Goal: Obtain resource: Obtain resource

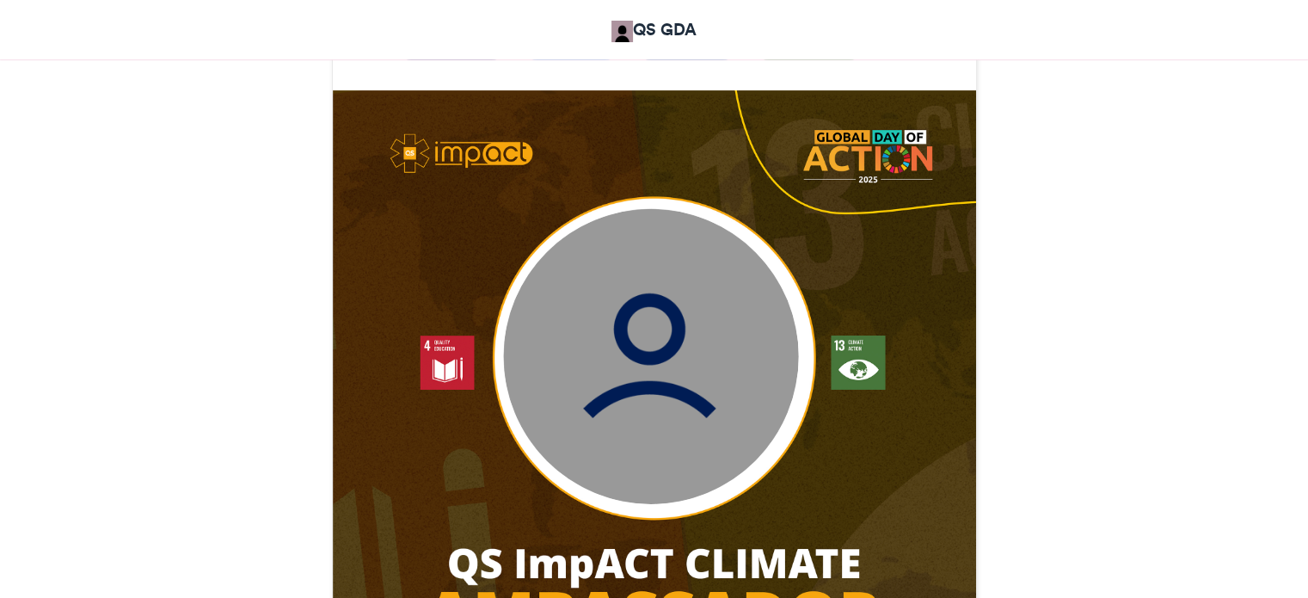
scroll to position [516, 0]
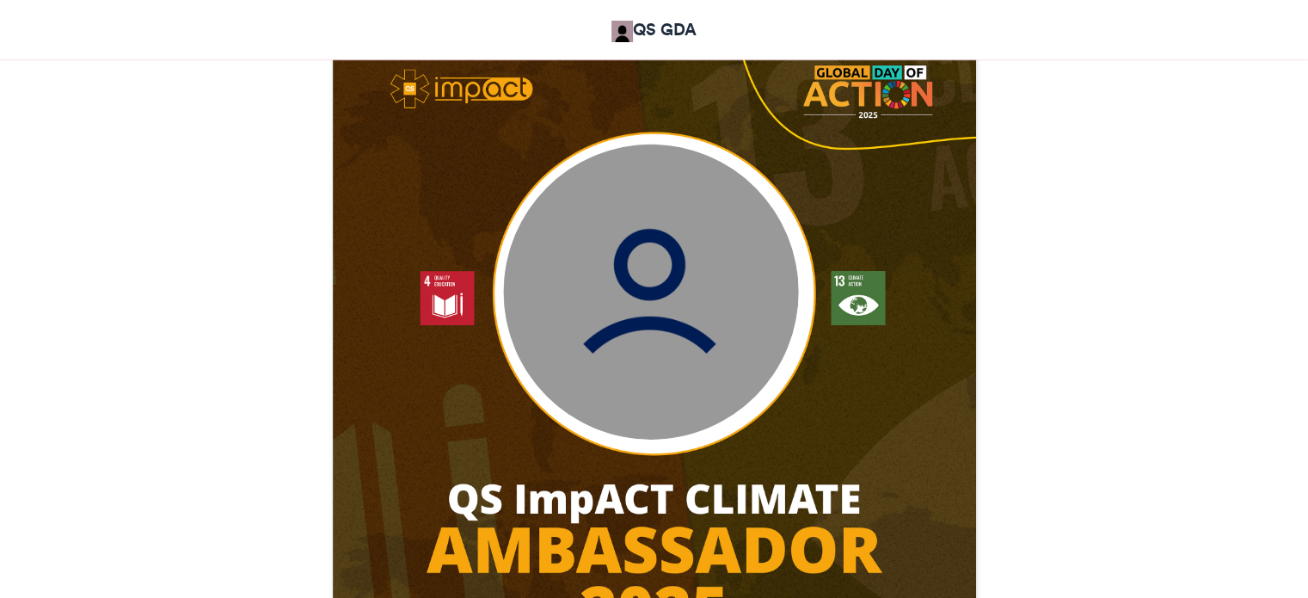
click at [665, 266] on img at bounding box center [650, 291] width 295 height 295
click at [598, 347] on img at bounding box center [650, 291] width 295 height 295
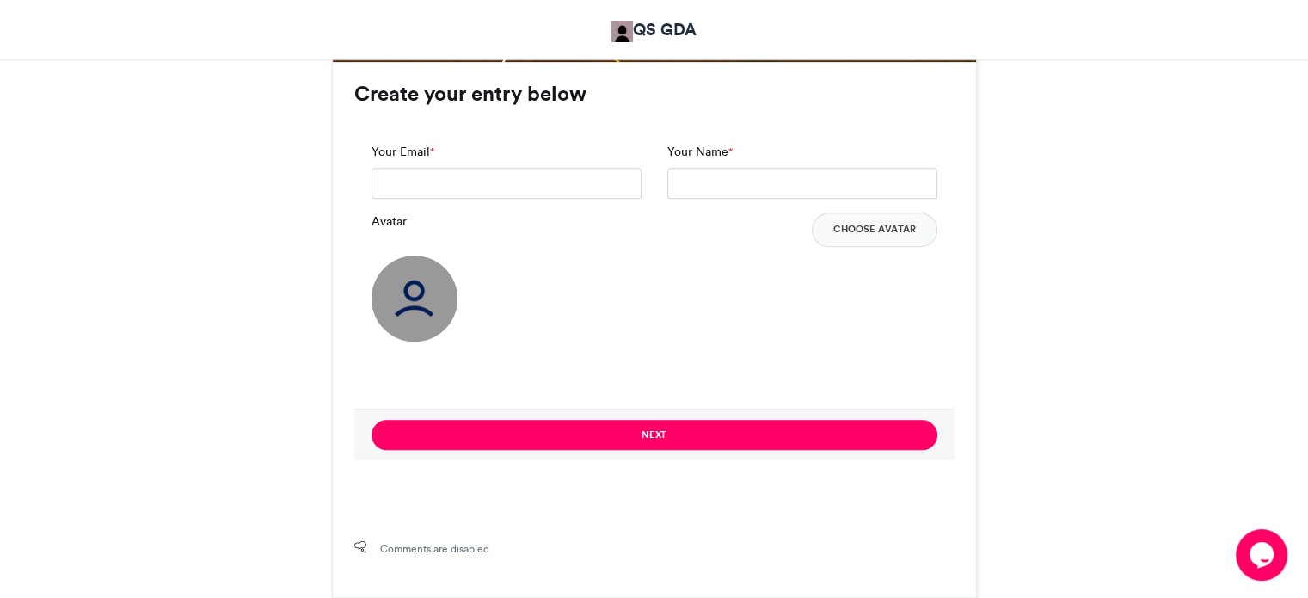
scroll to position [1118, 0]
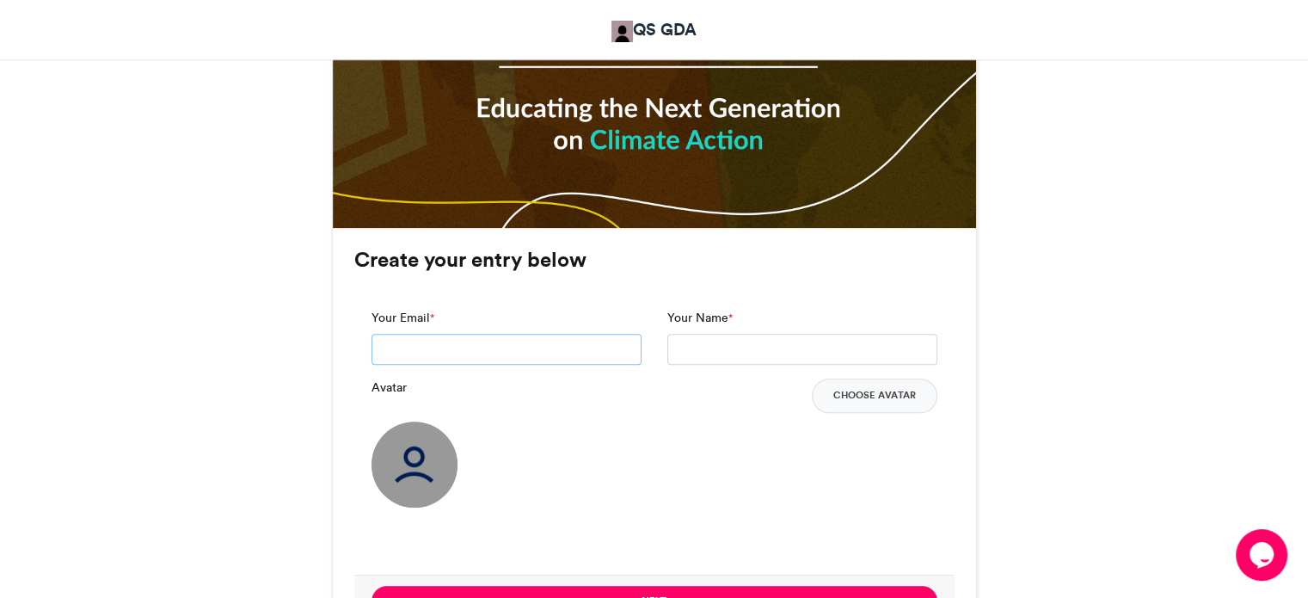
click at [552, 343] on input "Your Email *" at bounding box center [506, 349] width 270 height 31
type input "**********"
click at [757, 344] on input "Your Name *" at bounding box center [802, 349] width 270 height 31
type input "**********"
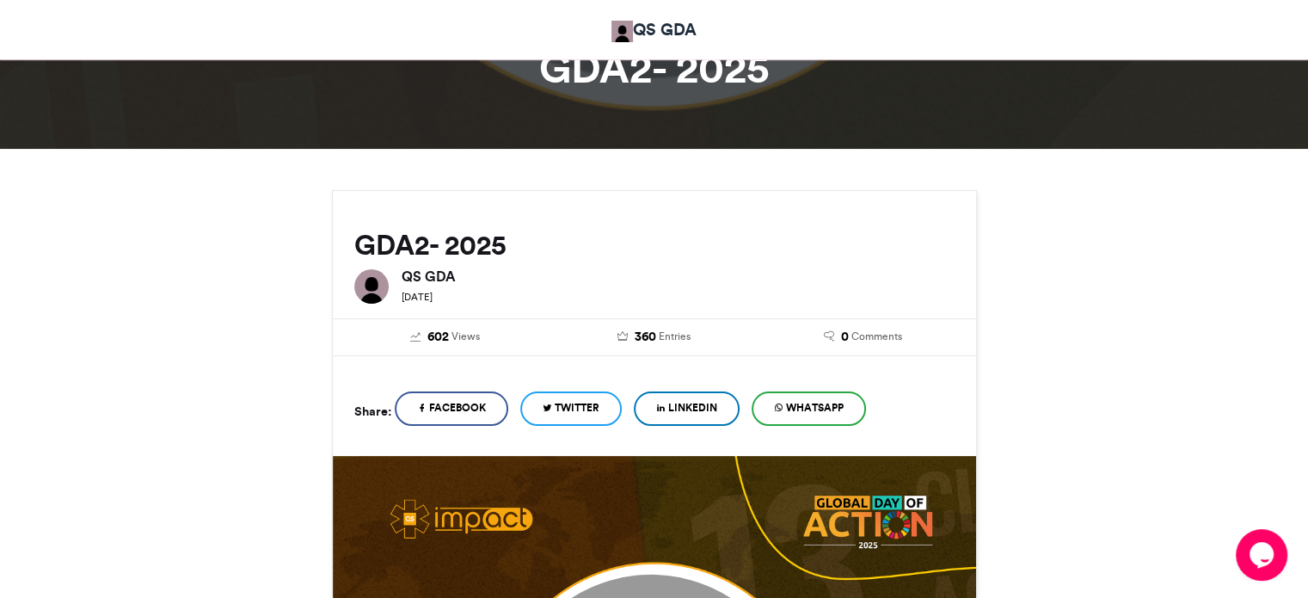
scroll to position [430, 0]
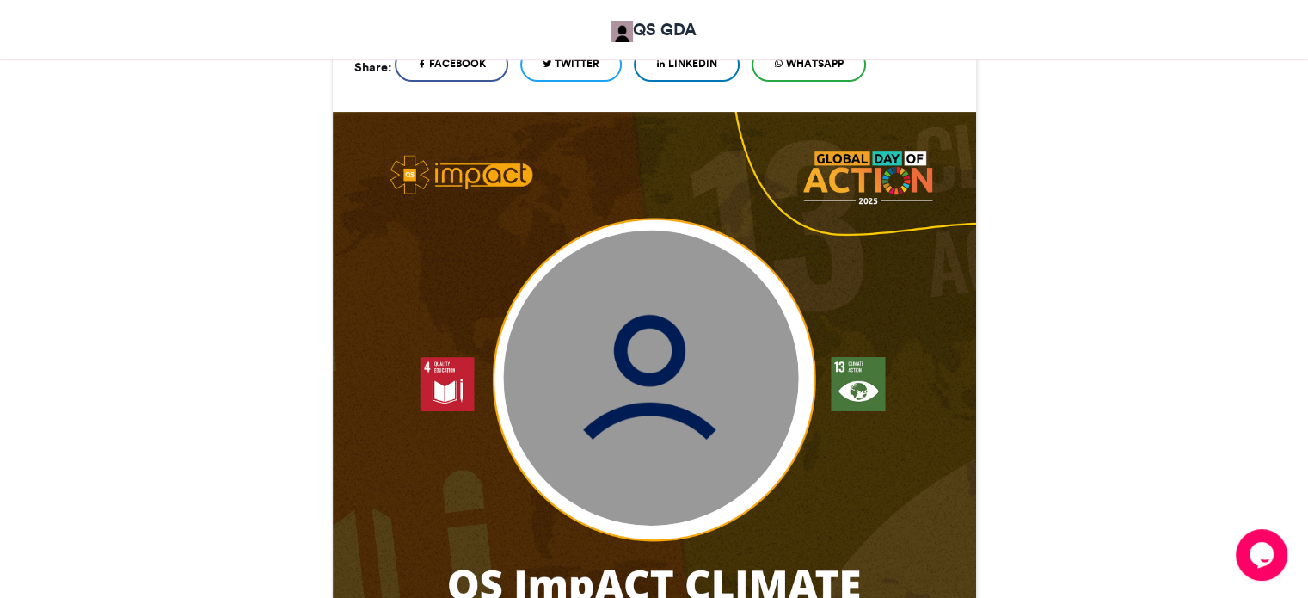
click at [717, 363] on img at bounding box center [650, 377] width 295 height 295
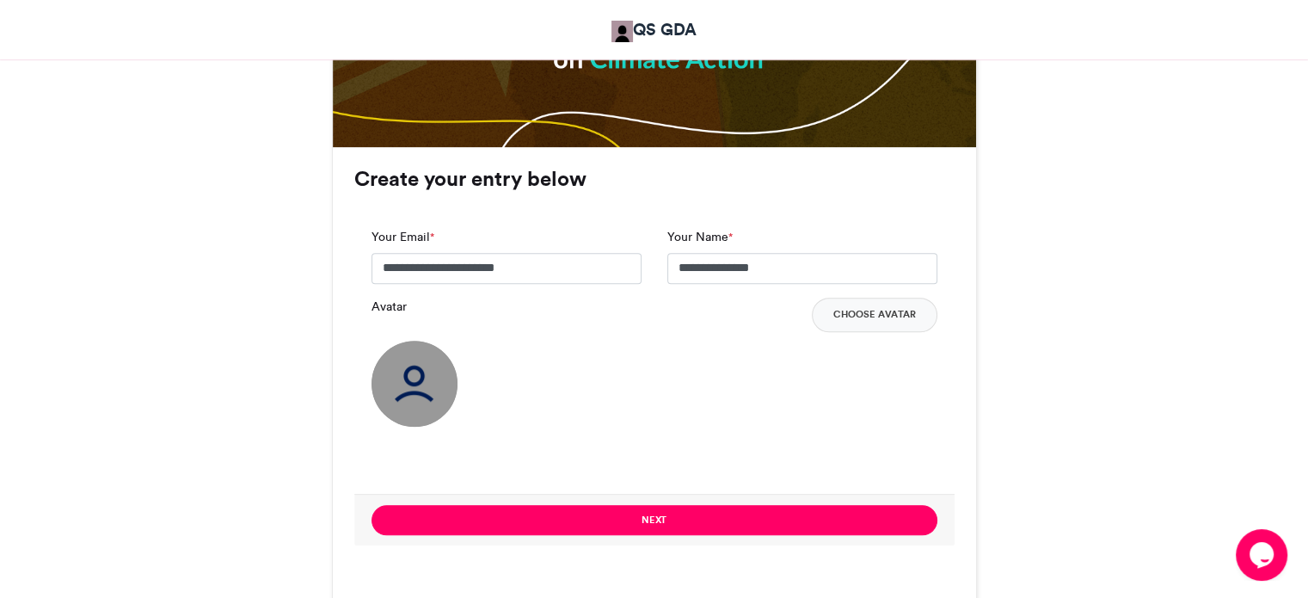
scroll to position [1290, 0]
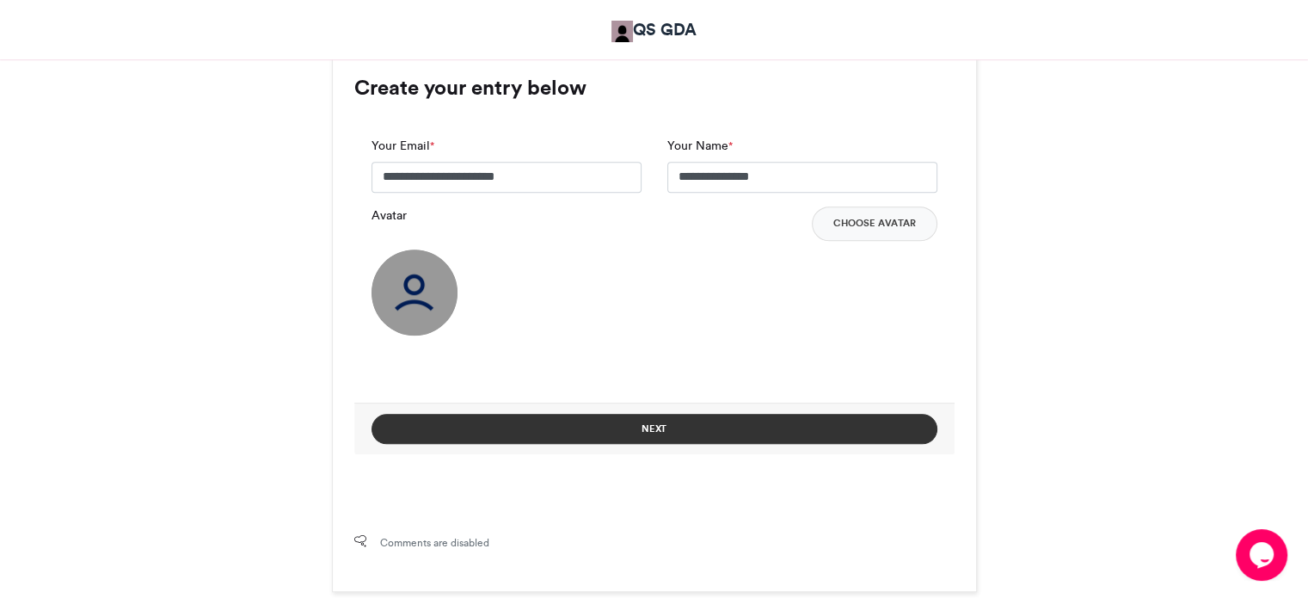
click at [756, 419] on button "Next" at bounding box center [654, 429] width 566 height 30
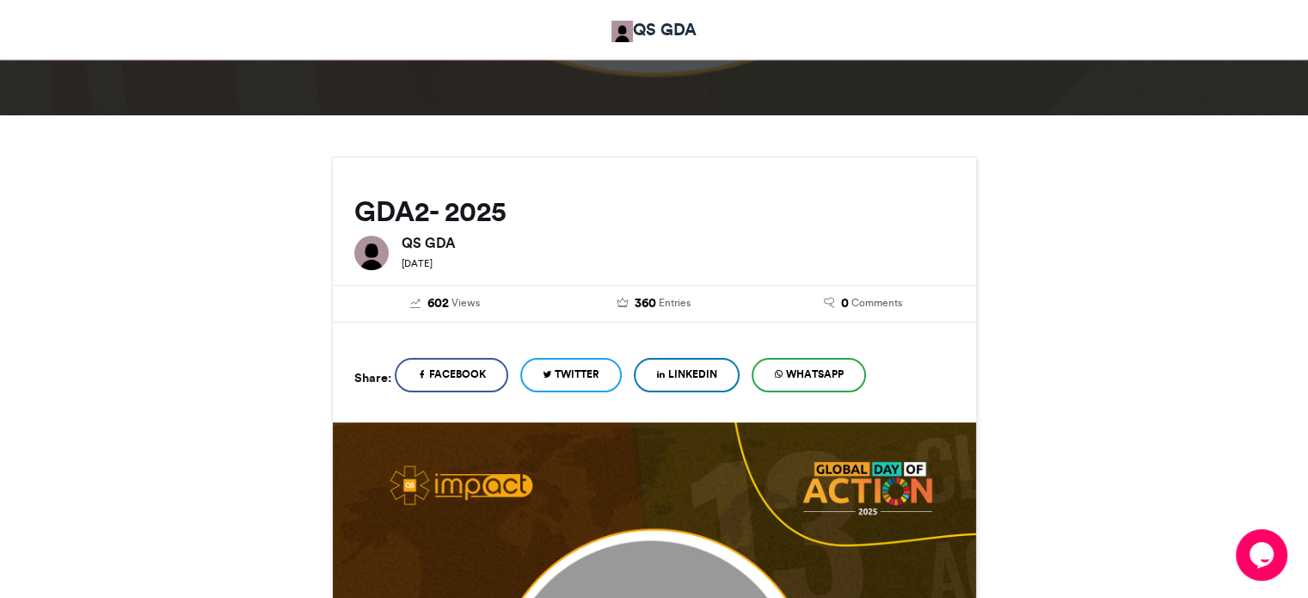
scroll to position [463, 0]
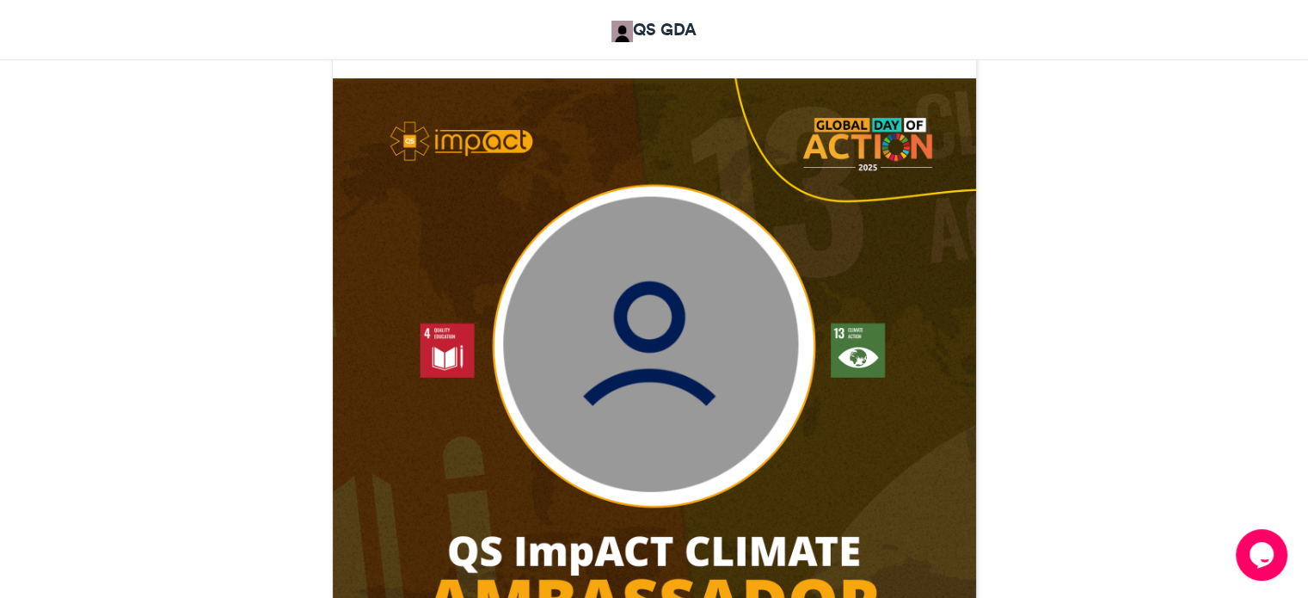
click at [656, 323] on img at bounding box center [654, 480] width 643 height 804
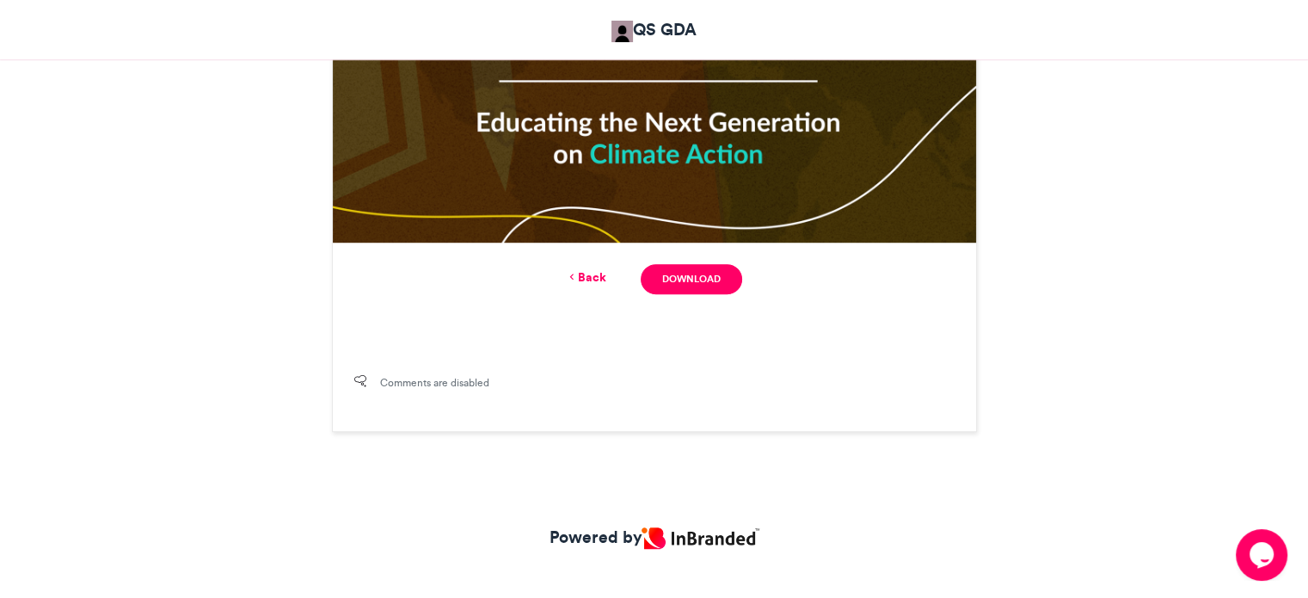
scroll to position [1124, 0]
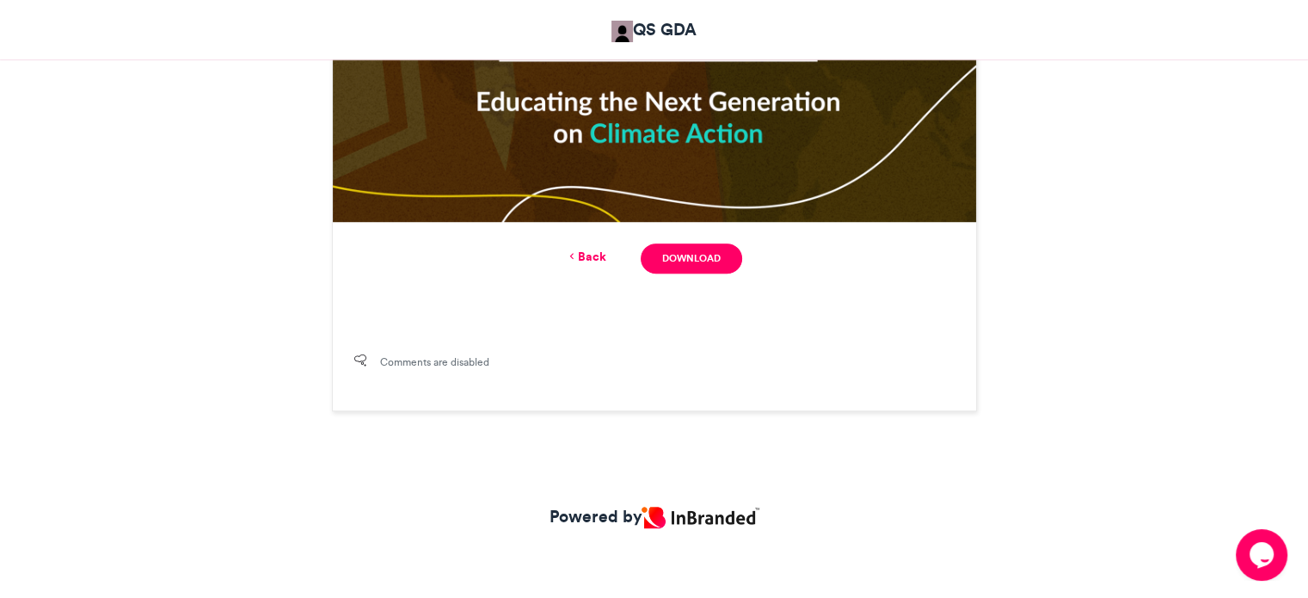
click at [578, 260] on link "Back" at bounding box center [586, 257] width 40 height 18
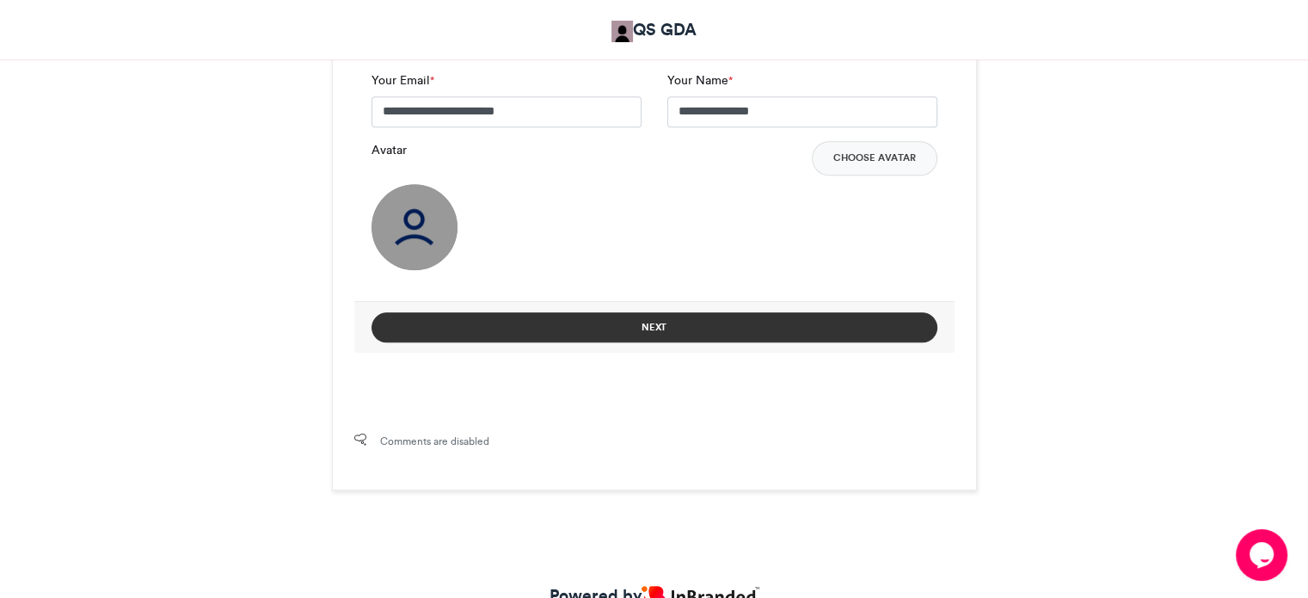
scroll to position [1261, 0]
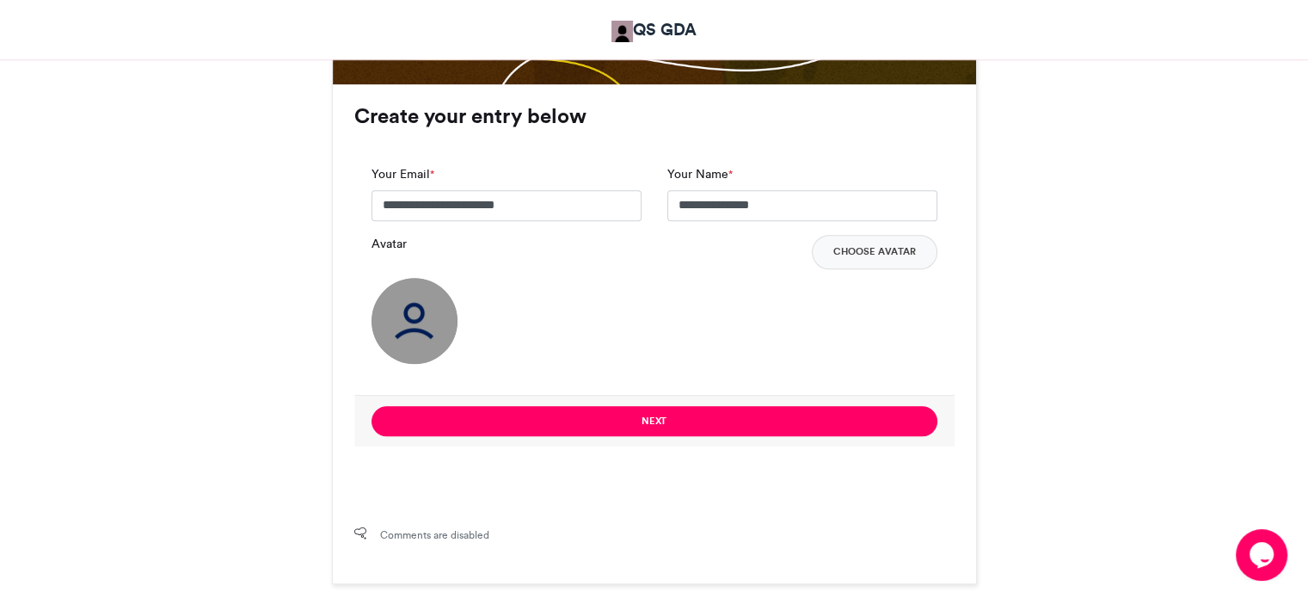
click at [453, 327] on img at bounding box center [414, 321] width 86 height 86
click at [426, 316] on img at bounding box center [414, 321] width 86 height 86
click at [911, 254] on button "Choose Avatar" at bounding box center [875, 252] width 126 height 34
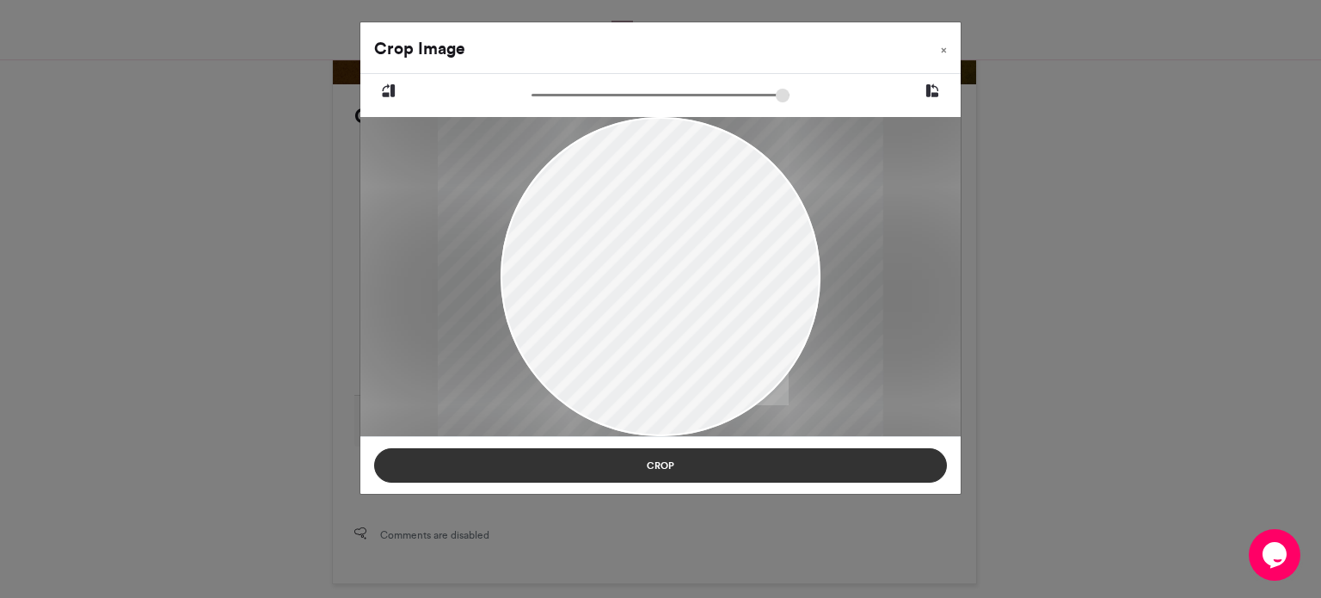
click at [782, 461] on button "Crop" at bounding box center [660, 465] width 573 height 34
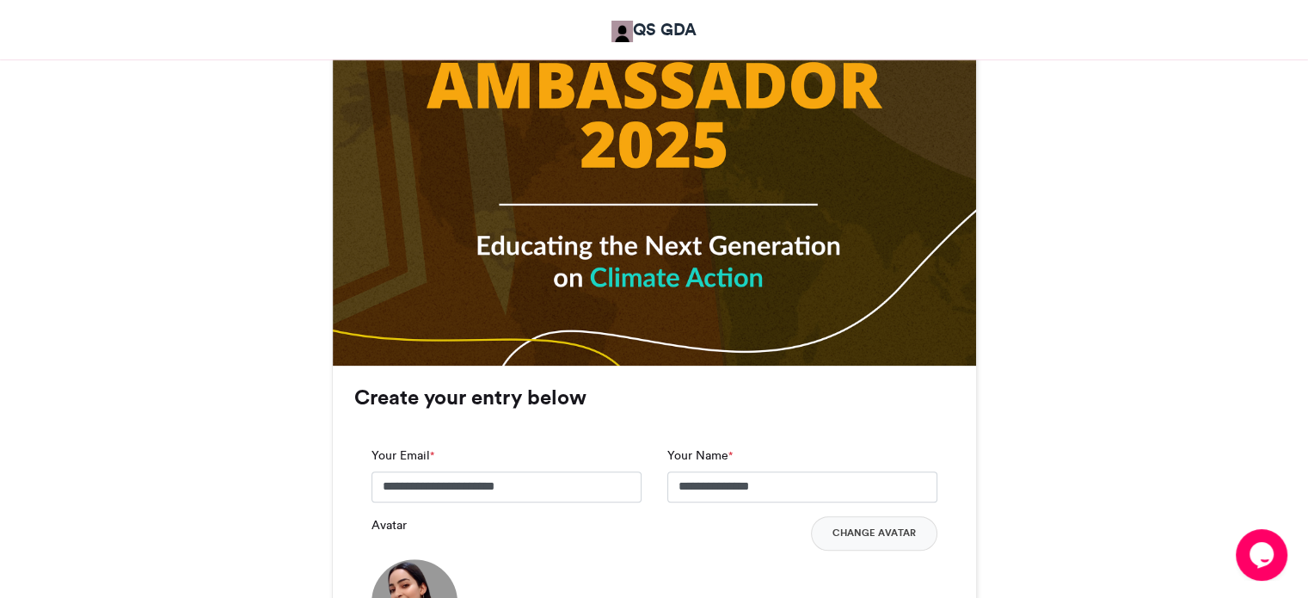
scroll to position [1175, 0]
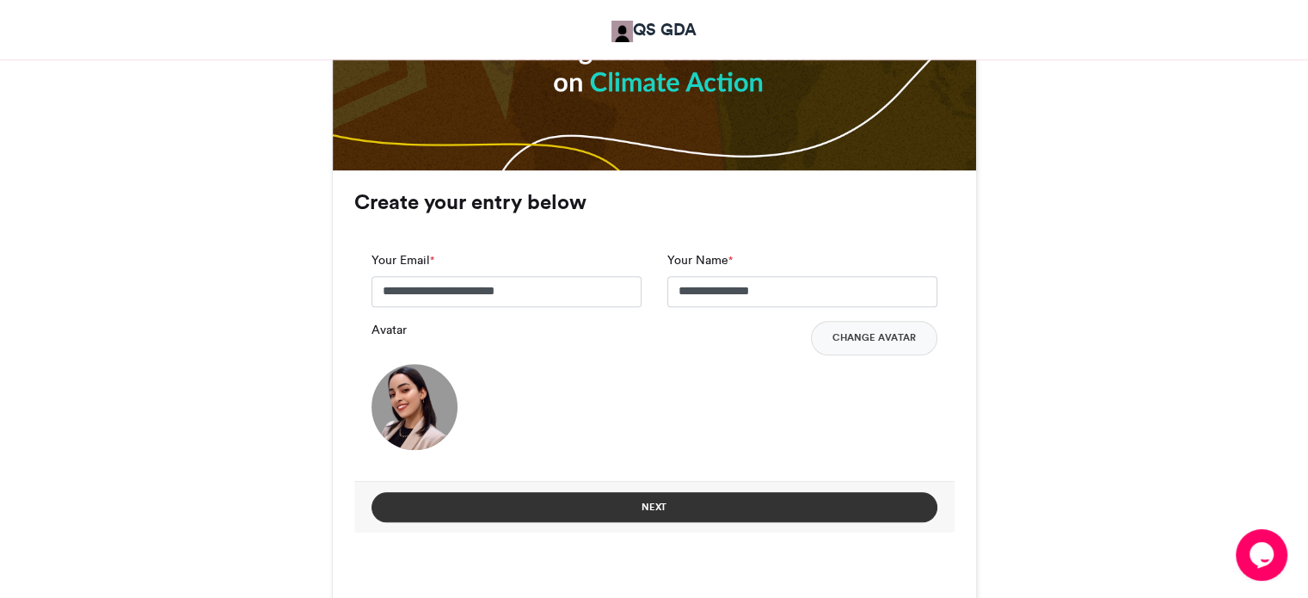
click at [884, 494] on button "Next" at bounding box center [654, 507] width 566 height 30
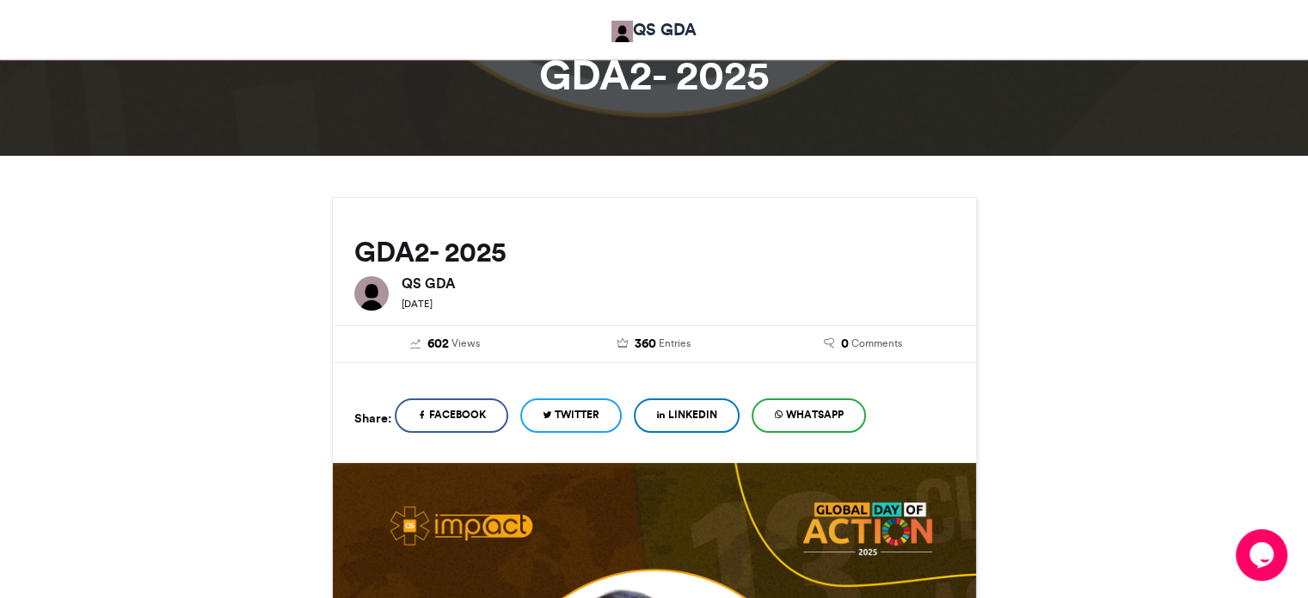
scroll to position [865, 0]
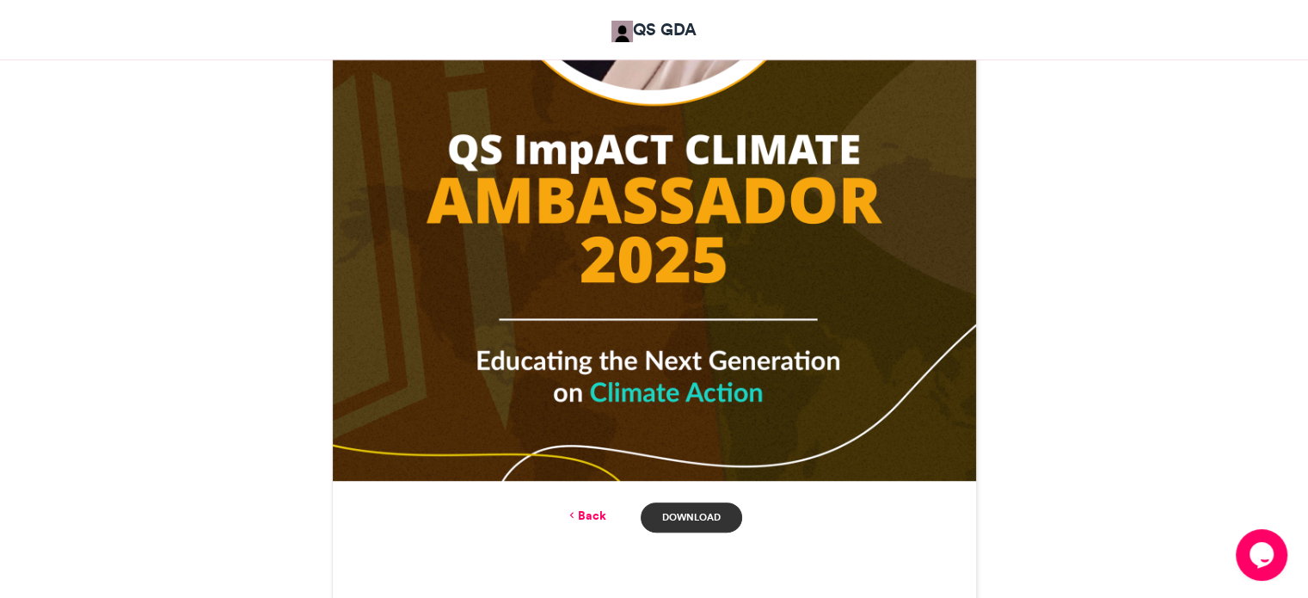
click at [715, 530] on link "Download" at bounding box center [691, 517] width 101 height 30
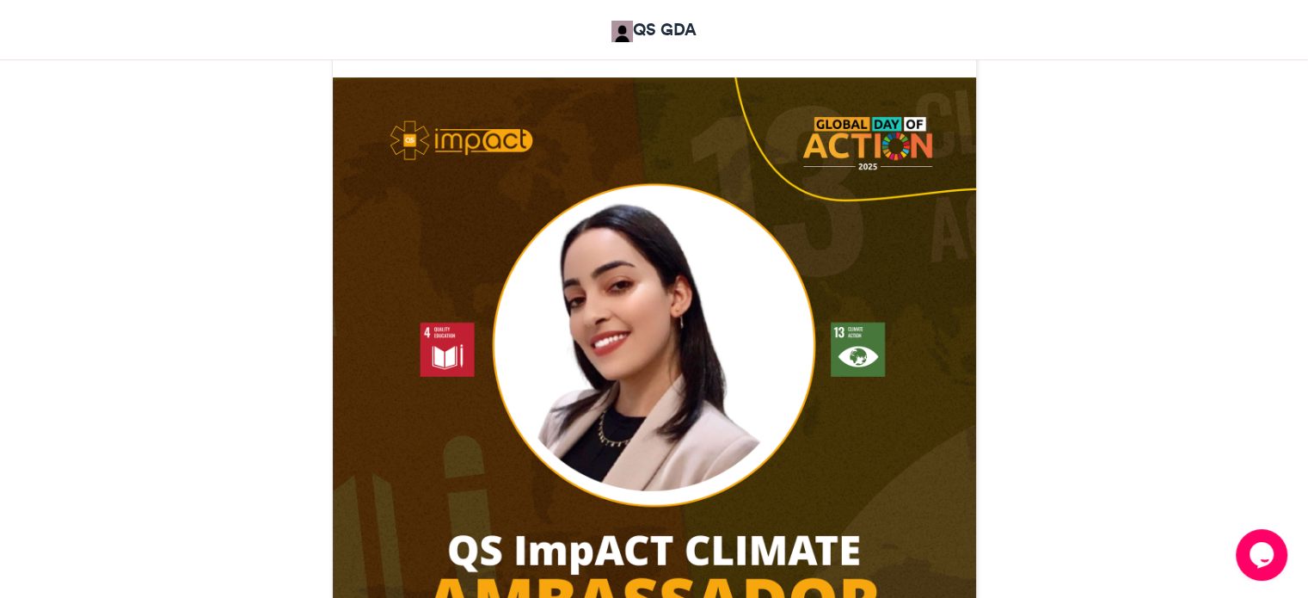
scroll to position [177, 0]
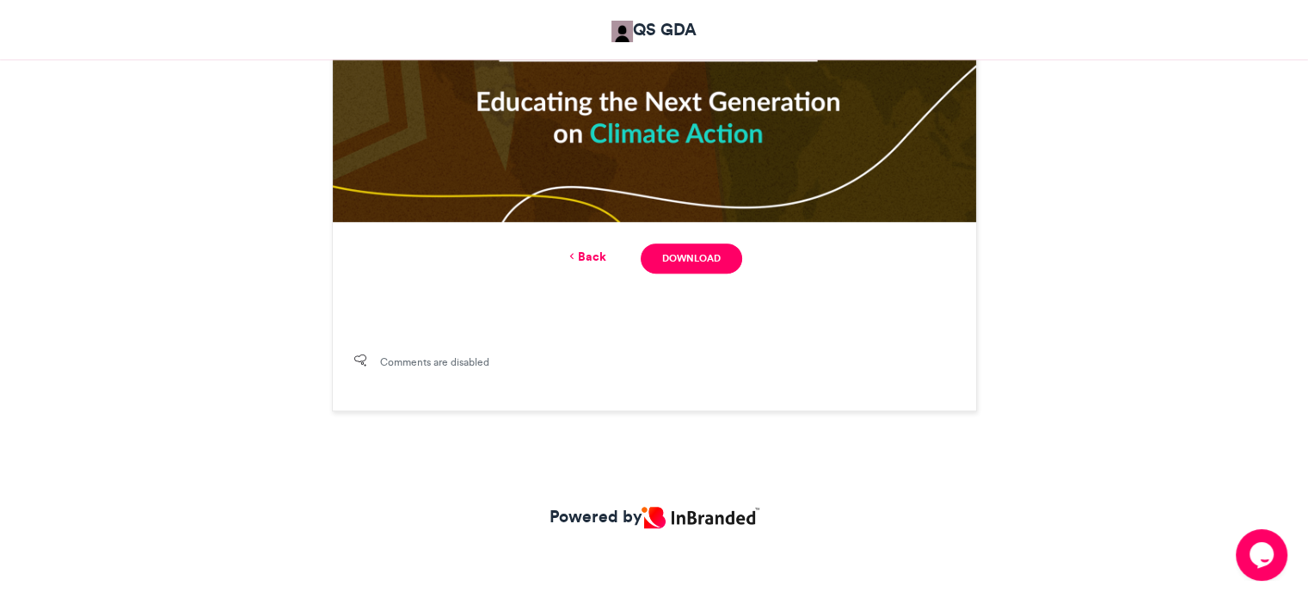
click at [582, 263] on link "Back" at bounding box center [586, 257] width 40 height 18
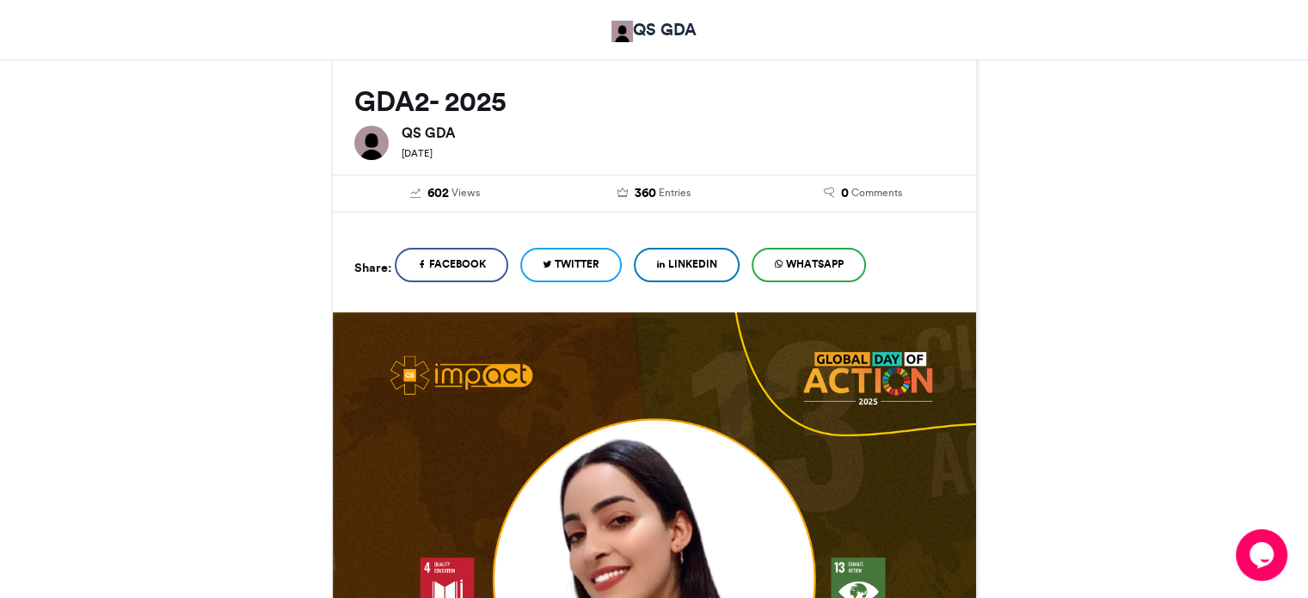
scroll to position [0, 0]
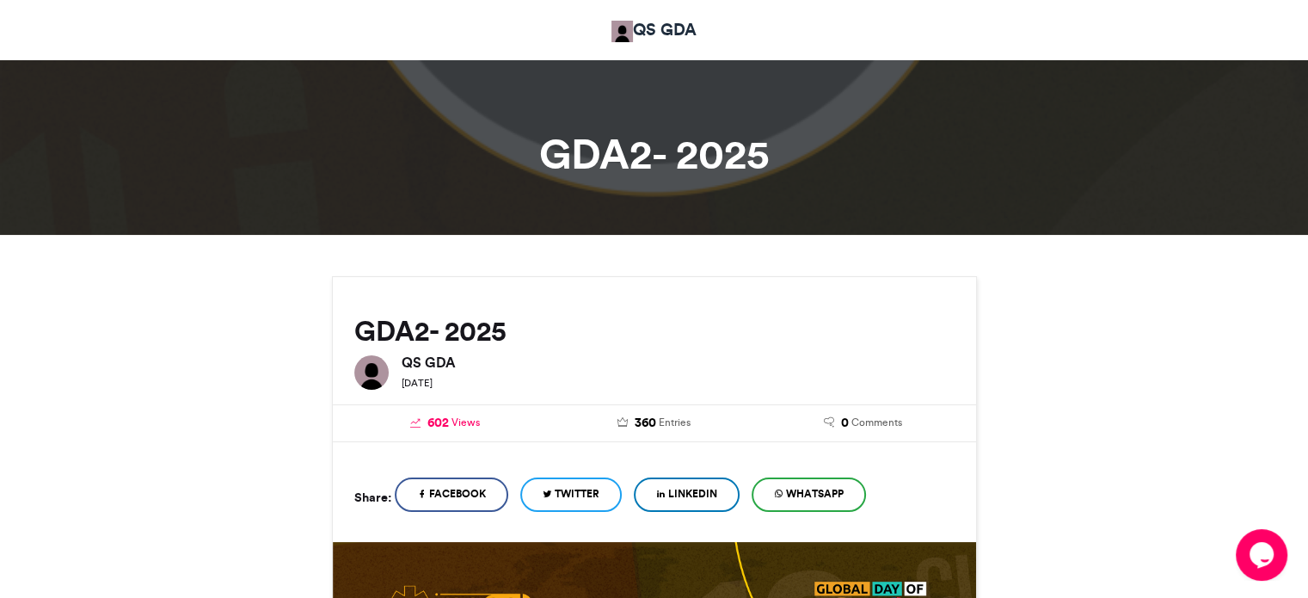
click at [462, 420] on span "Views" at bounding box center [465, 421] width 28 height 15
click at [454, 429] on span "Views" at bounding box center [465, 421] width 28 height 15
click at [454, 422] on span "Views" at bounding box center [465, 421] width 28 height 15
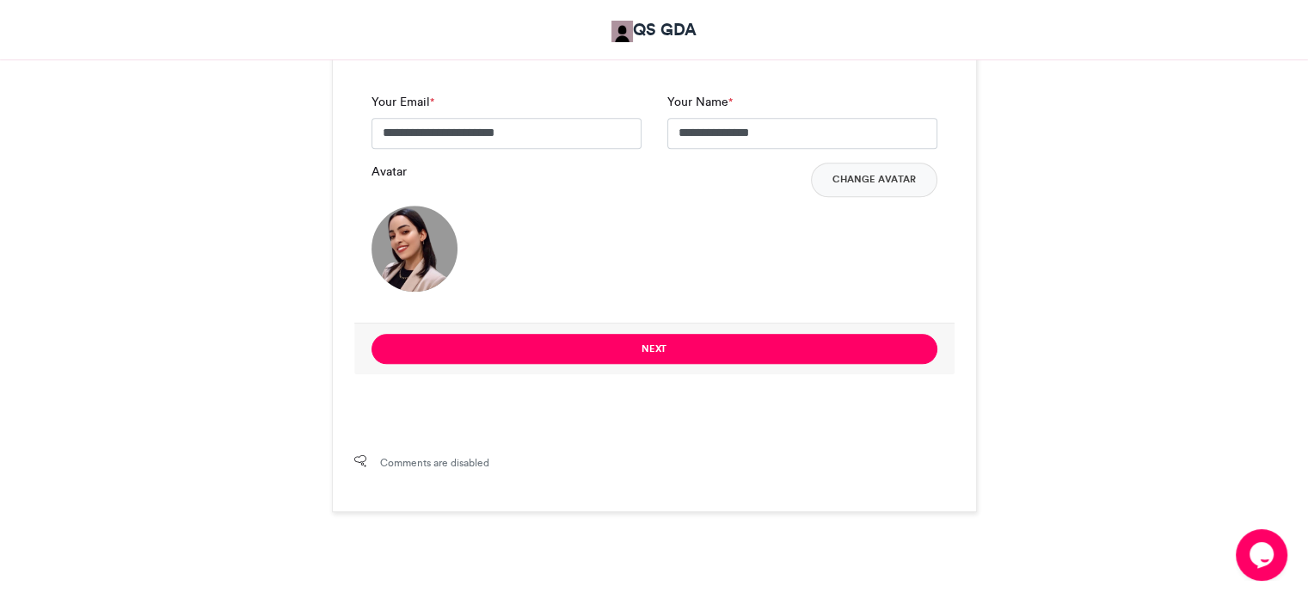
scroll to position [1433, 0]
